Goal: Book appointment/travel/reservation

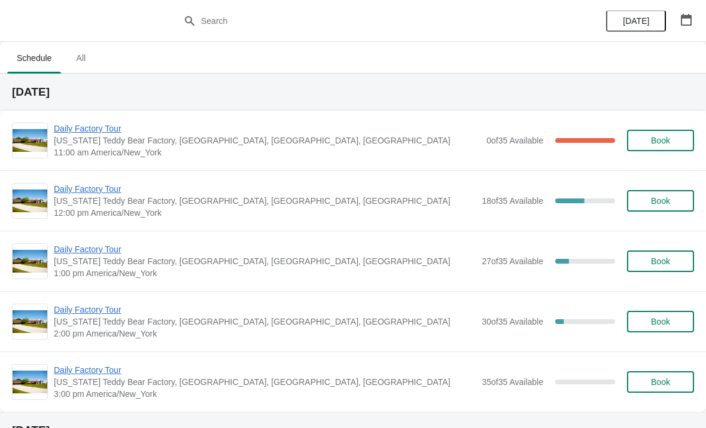
click at [111, 185] on span "Daily Factory Tour" at bounding box center [265, 189] width 422 height 12
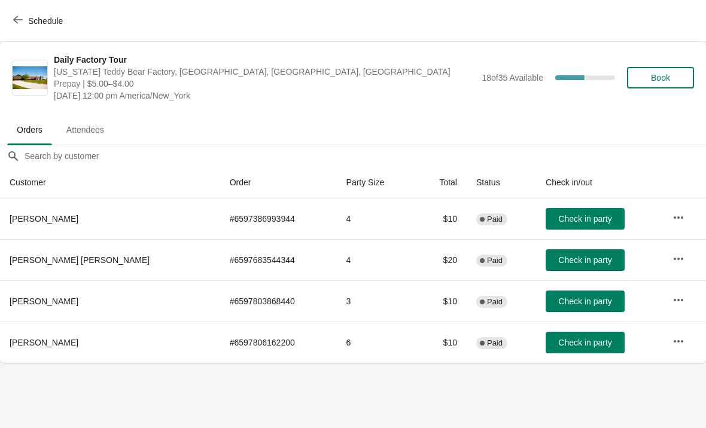
click at [674, 219] on icon "button" at bounding box center [678, 218] width 12 height 12
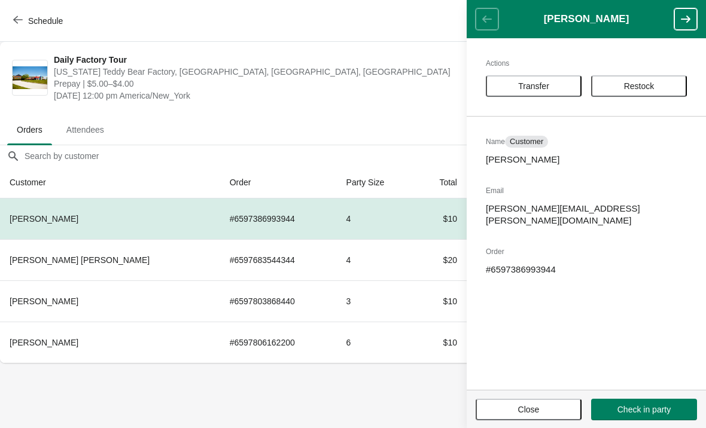
click at [552, 83] on span "Transfer" at bounding box center [534, 86] width 74 height 10
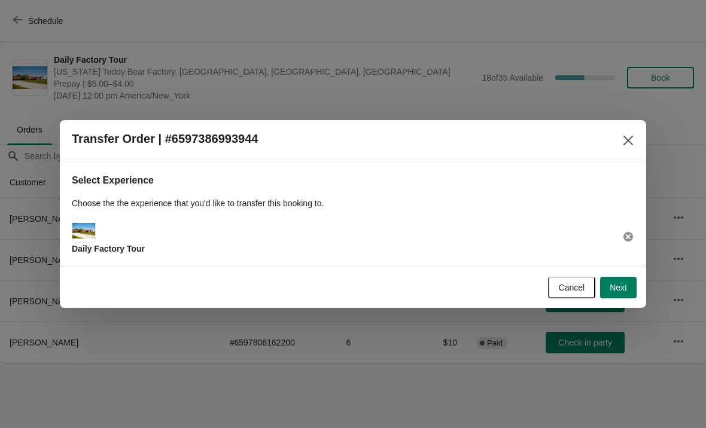
click at [622, 288] on span "Next" at bounding box center [618, 288] width 17 height 10
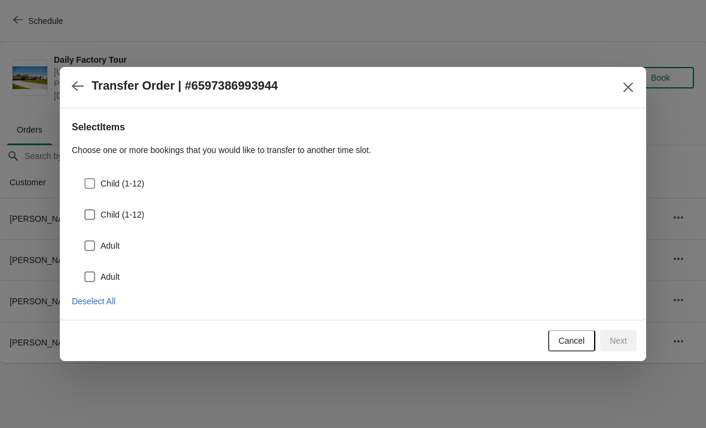
click at [95, 185] on span at bounding box center [89, 183] width 11 height 11
click at [85, 179] on input "Child (1-12)" at bounding box center [84, 178] width 1 height 1
checkbox input "true"
select select "Child (1-12)"
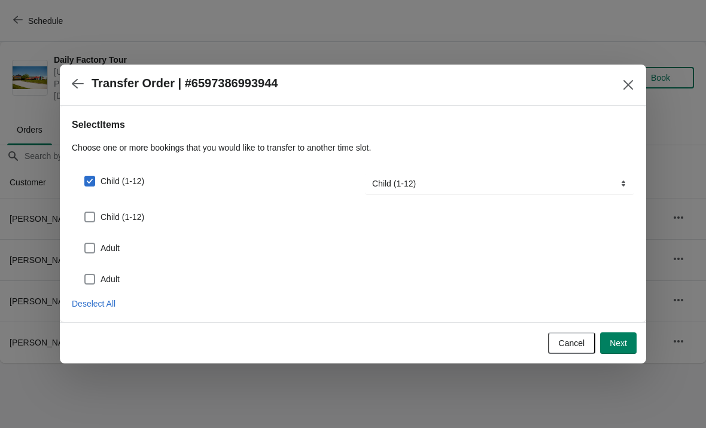
click at [87, 218] on span at bounding box center [89, 217] width 11 height 11
click at [85, 212] on input "Child (1-12)" at bounding box center [84, 212] width 1 height 1
checkbox input "true"
select select "Child (1-12)"
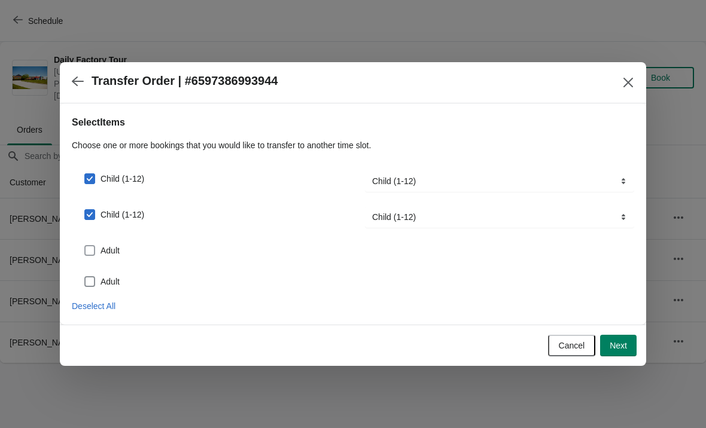
click at [89, 247] on span at bounding box center [89, 250] width 11 height 11
click at [85, 246] on input "Adult" at bounding box center [84, 245] width 1 height 1
checkbox input "true"
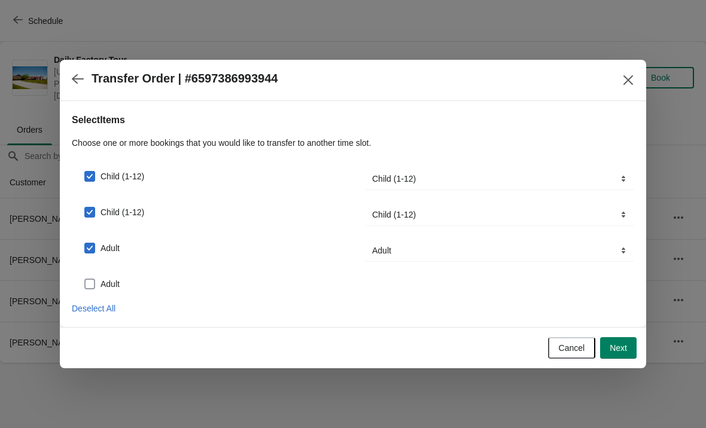
click at [89, 281] on span at bounding box center [89, 284] width 11 height 11
click at [85, 279] on input "Adult" at bounding box center [84, 279] width 1 height 1
checkbox input "true"
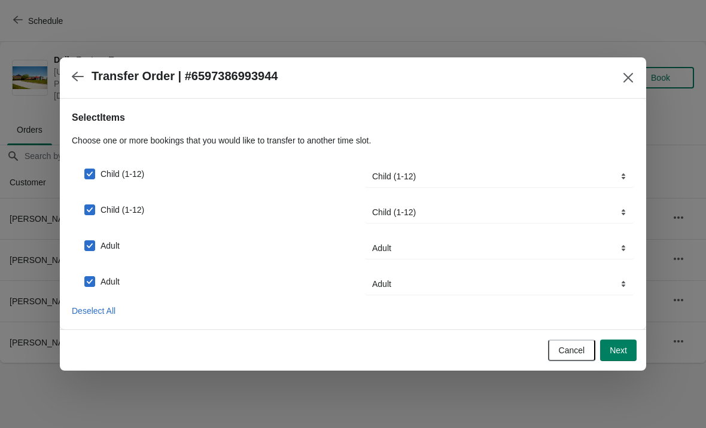
click at [625, 346] on span "Next" at bounding box center [618, 351] width 17 height 10
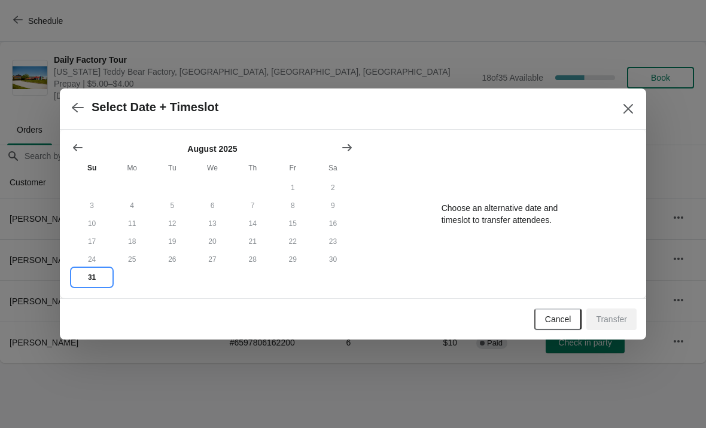
click at [92, 277] on button "31" at bounding box center [92, 278] width 40 height 18
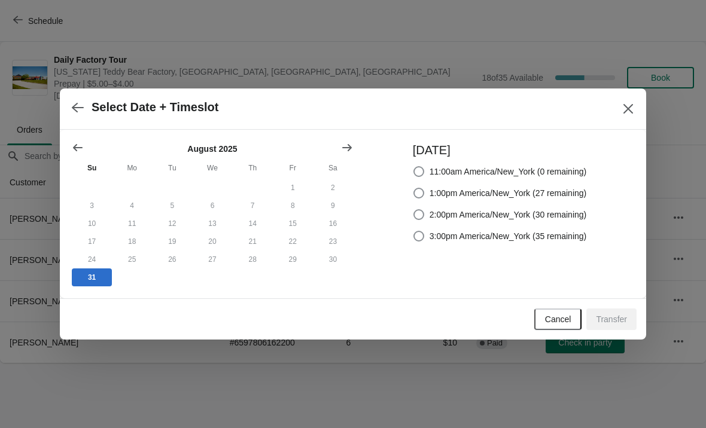
click at [414, 191] on span at bounding box center [418, 193] width 11 height 11
click at [414, 188] on input "1:00pm America/New_York (27 remaining)" at bounding box center [413, 188] width 1 height 1
radio input "true"
click at [617, 321] on span "Transfer" at bounding box center [611, 320] width 31 height 10
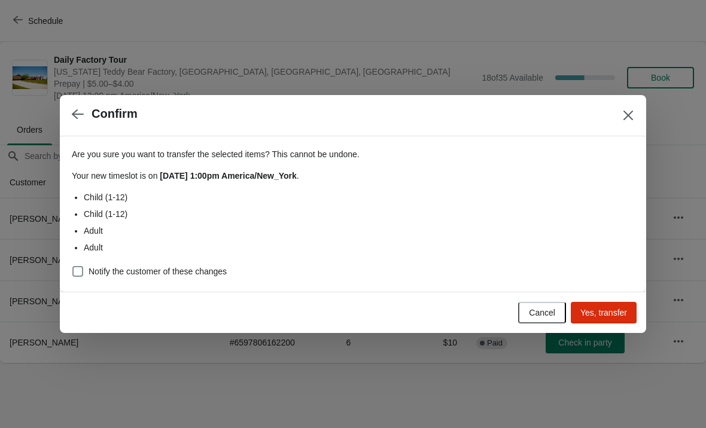
click at [197, 276] on span "Notify the customer of these changes" at bounding box center [158, 272] width 138 height 12
click at [73, 267] on input "Notify the customer of these changes" at bounding box center [72, 266] width 1 height 1
checkbox input "true"
click at [620, 309] on span "Yes, transfer" at bounding box center [603, 313] width 47 height 10
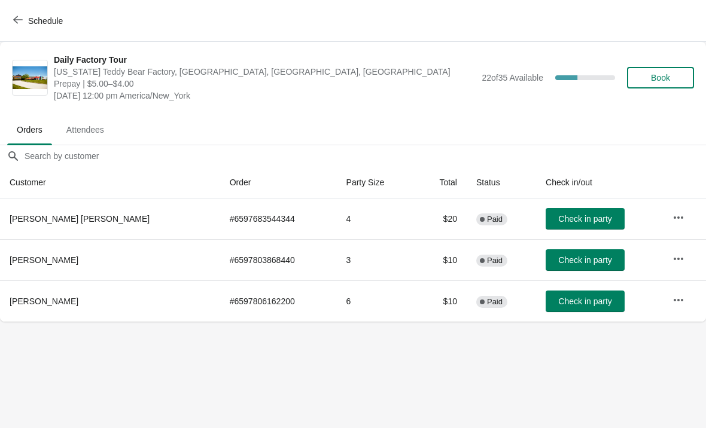
click at [17, 14] on button "Schedule" at bounding box center [39, 21] width 66 height 22
